Goal: Task Accomplishment & Management: Manage account settings

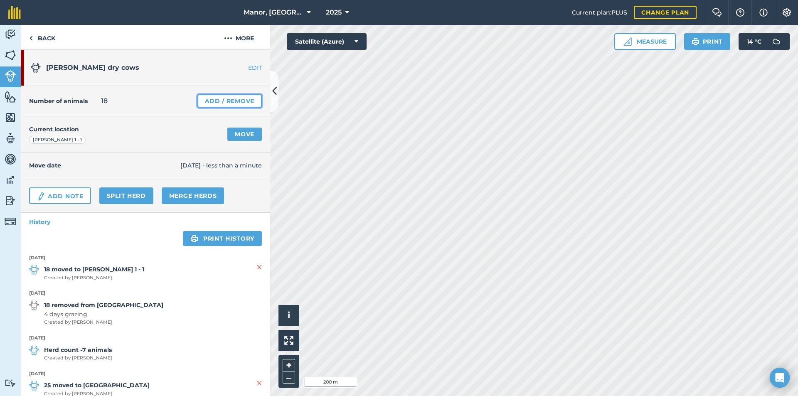
click at [216, 101] on link "Add / Remove" at bounding box center [229, 100] width 64 height 13
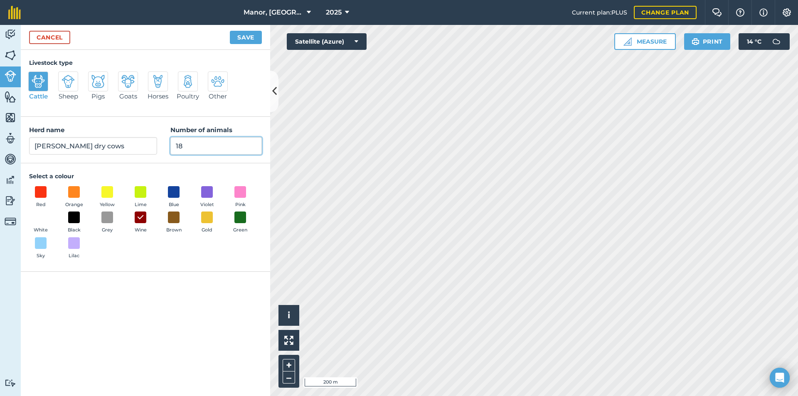
drag, startPoint x: 193, startPoint y: 149, endPoint x: 159, endPoint y: 146, distance: 33.7
click at [159, 146] on div "Herd name [PERSON_NAME] dry cows Number of animals 18" at bounding box center [145, 140] width 249 height 47
type input "24"
click at [245, 37] on button "Save" at bounding box center [246, 37] width 32 height 13
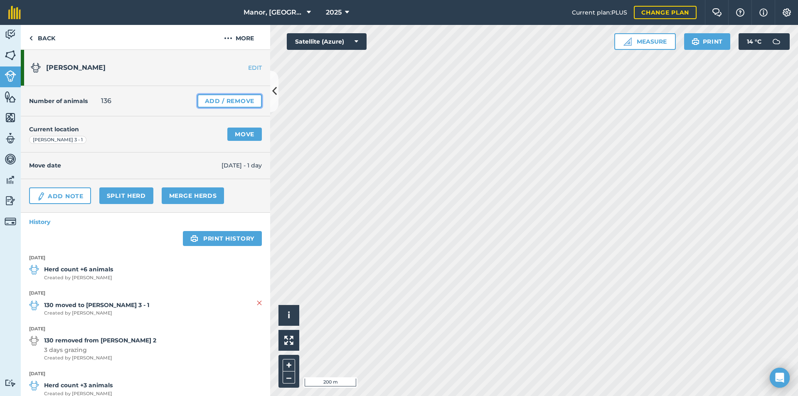
click at [217, 99] on link "Add / Remove" at bounding box center [229, 100] width 64 height 13
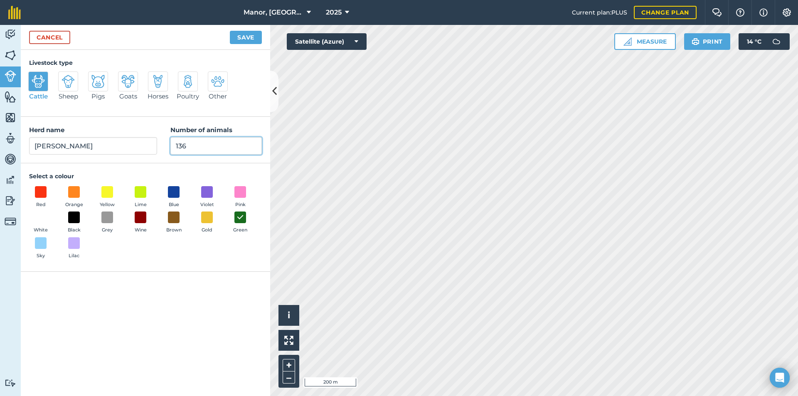
drag, startPoint x: 192, startPoint y: 150, endPoint x: 149, endPoint y: 141, distance: 43.2
click at [149, 141] on div "Herd name [PERSON_NAME] milkers Number of animals 136" at bounding box center [145, 140] width 249 height 47
type input "131"
click at [246, 35] on button "Save" at bounding box center [246, 37] width 32 height 13
